Goal: Task Accomplishment & Management: Manage account settings

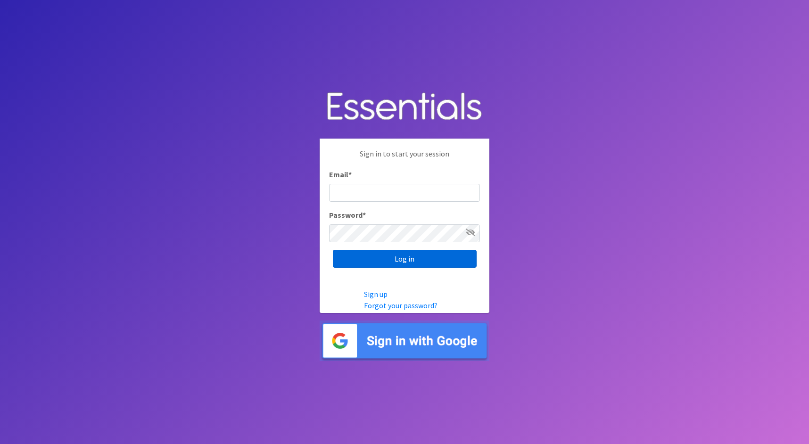
type input "cathy@alohadiaperbank.org"
click at [454, 263] on input "Log in" at bounding box center [405, 259] width 144 height 18
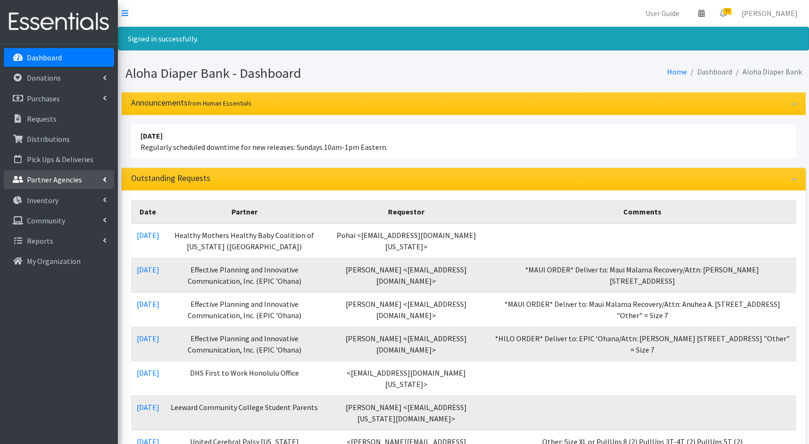
click at [53, 179] on p "Partner Agencies" at bounding box center [54, 179] width 55 height 9
click at [49, 193] on link "All Partners" at bounding box center [59, 200] width 110 height 19
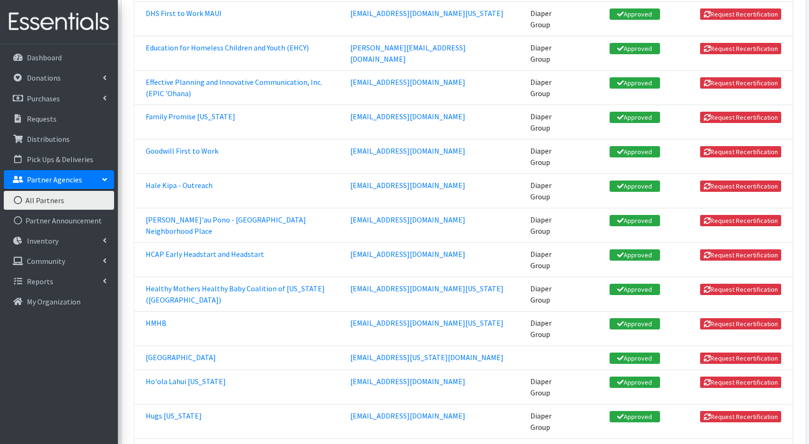
scroll to position [563, 0]
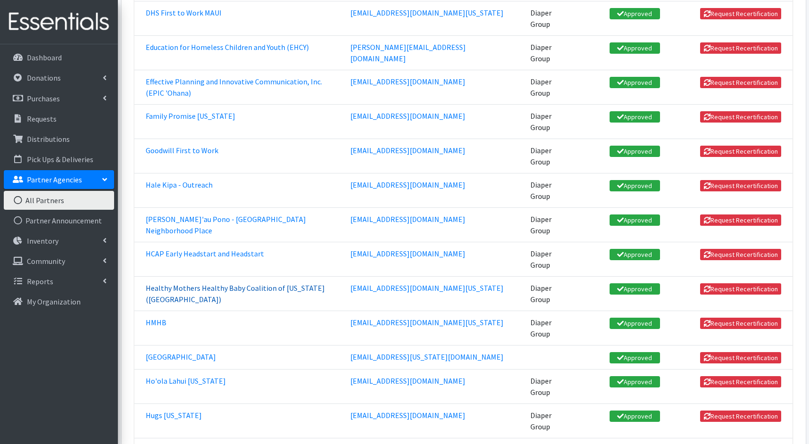
click at [227, 283] on link "Healthy Mothers Healthy Baby Coalition of [US_STATE] ([GEOGRAPHIC_DATA])" at bounding box center [235, 293] width 179 height 21
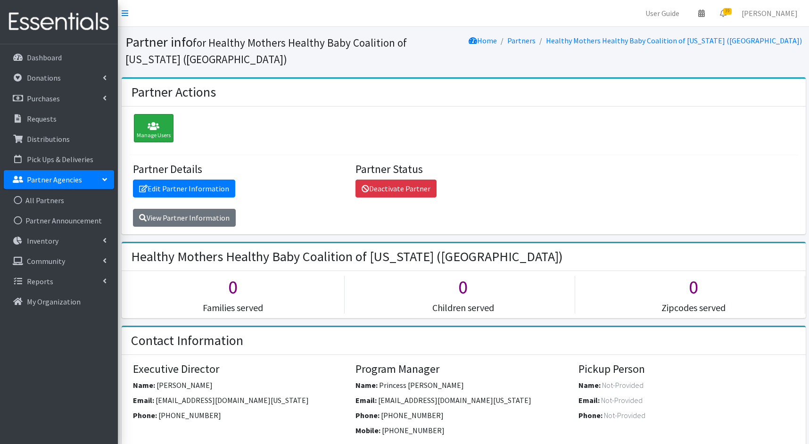
click at [159, 123] on icon at bounding box center [154, 126] width 34 height 9
click at [159, 184] on link "Edit Partner Information" at bounding box center [184, 189] width 102 height 18
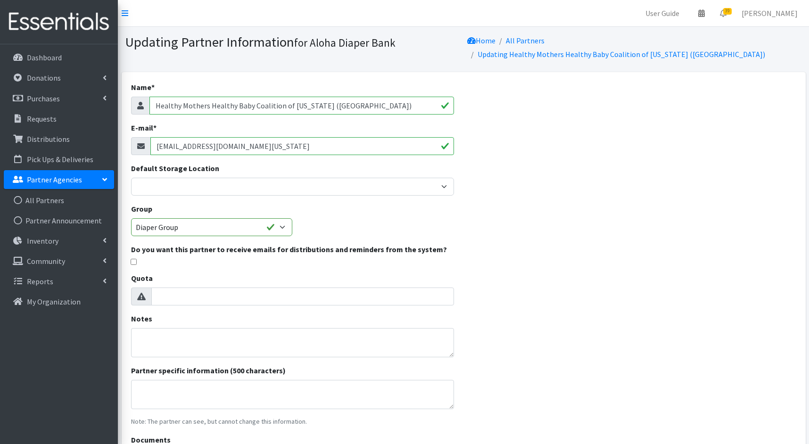
click at [167, 137] on input "pohia@hmhb-hawaii.org" at bounding box center [302, 146] width 304 height 18
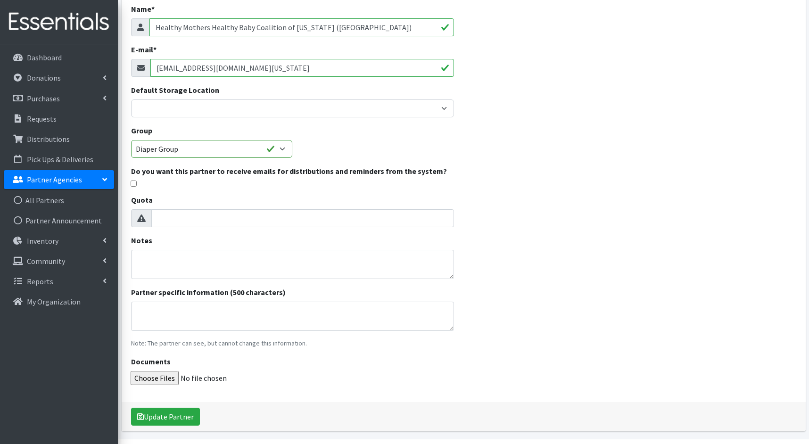
scroll to position [96, 0]
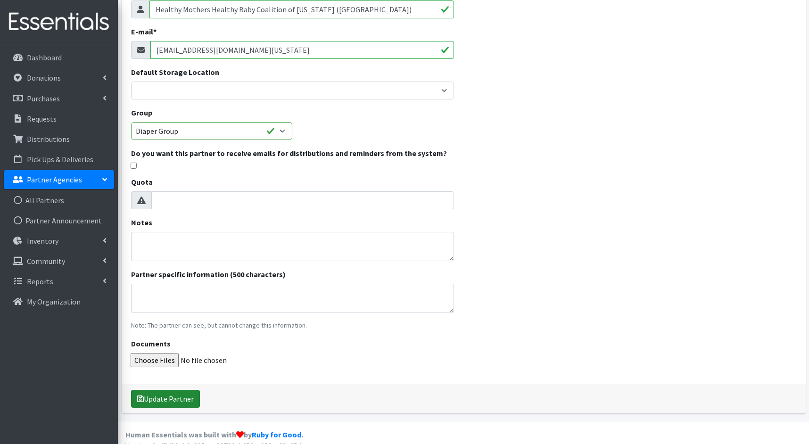
type input "pohaia@hmhb-hawaii.org"
click at [157, 390] on button "Update Partner" at bounding box center [165, 399] width 69 height 18
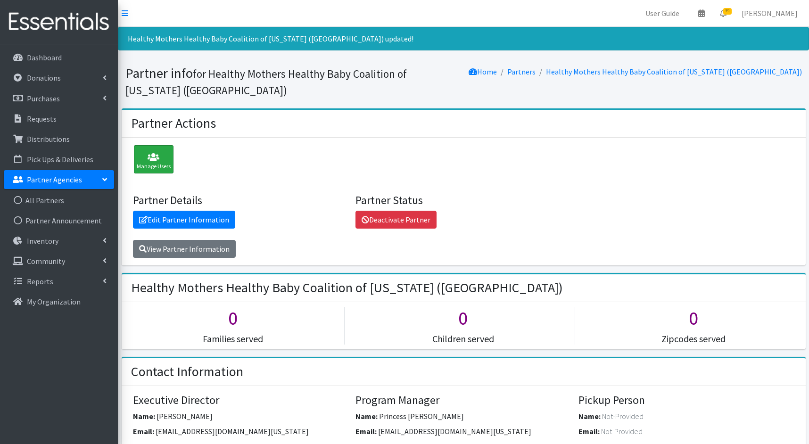
click at [151, 164] on div "Manage Users" at bounding box center [154, 159] width 40 height 28
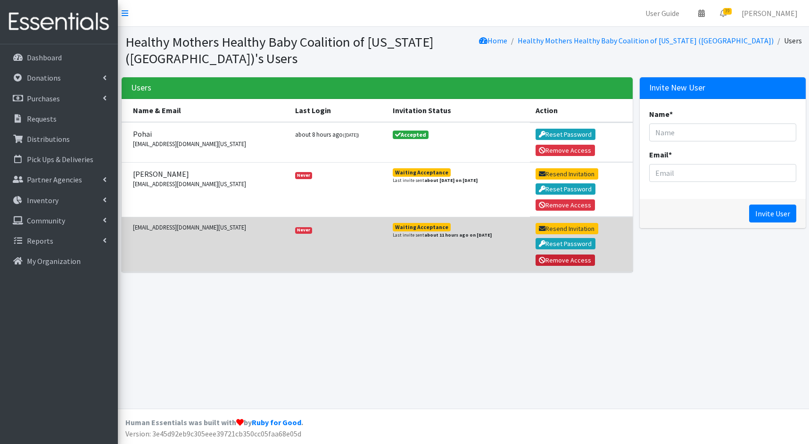
click at [564, 257] on button "Remove Access" at bounding box center [564, 259] width 59 height 11
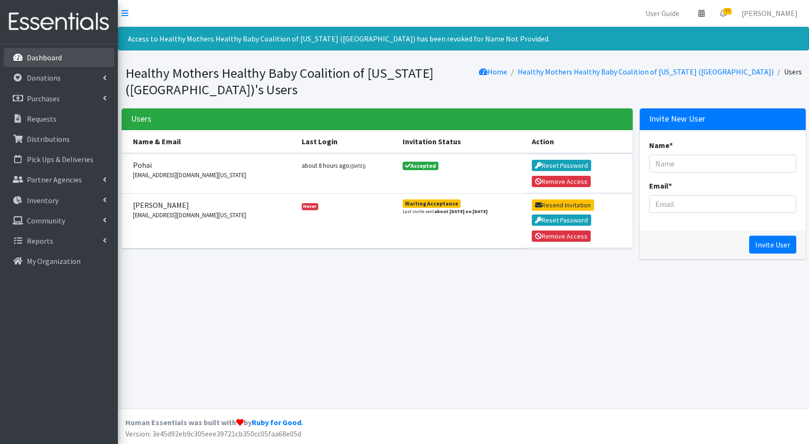
click at [27, 58] on p "Dashboard" at bounding box center [44, 57] width 35 height 9
